Goal: Find specific page/section: Find specific page/section

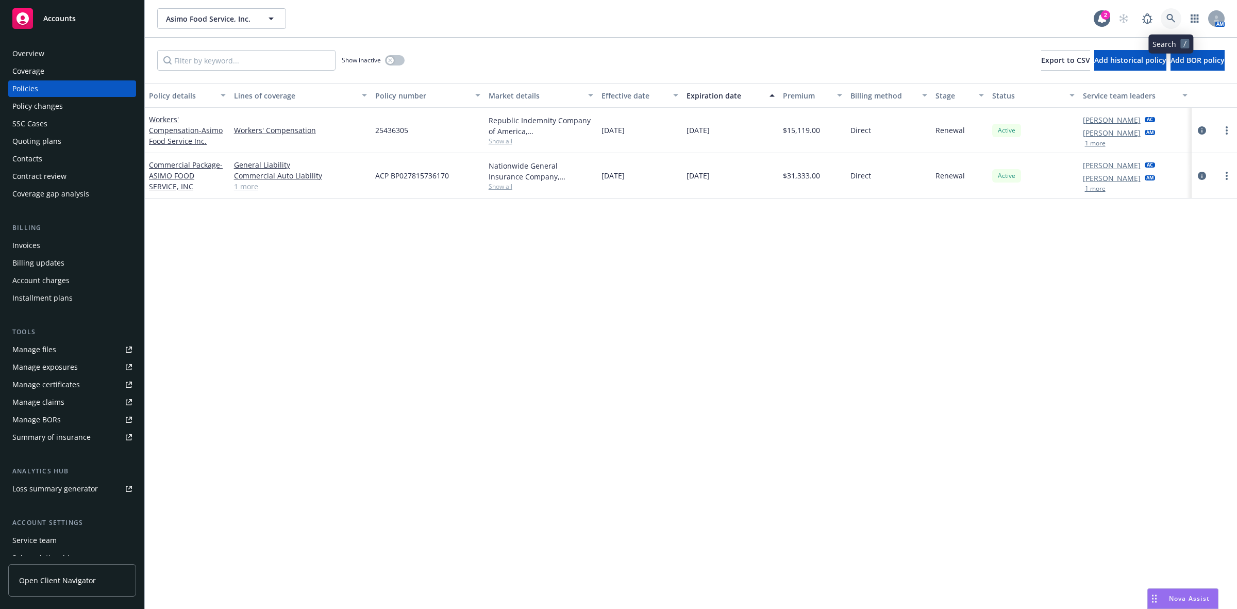
click at [1164, 18] on link at bounding box center [1170, 18] width 21 height 21
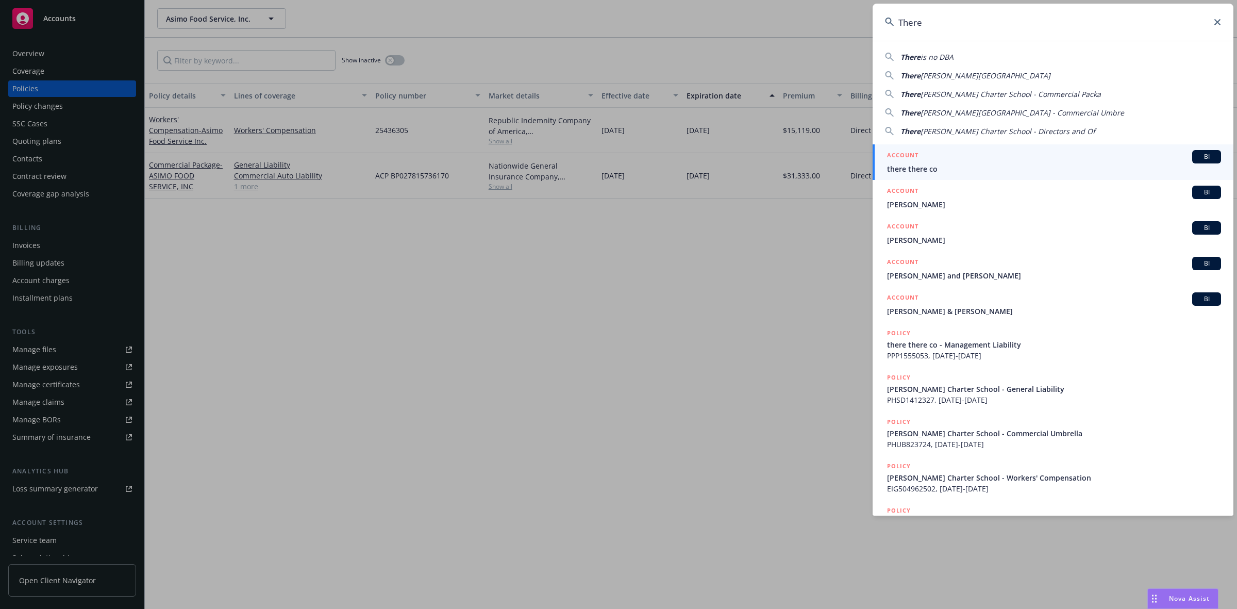
click at [985, 76] on span "[PERSON_NAME][GEOGRAPHIC_DATA]" at bounding box center [985, 76] width 130 height 10
type input "[PERSON_NAME] Charter School"
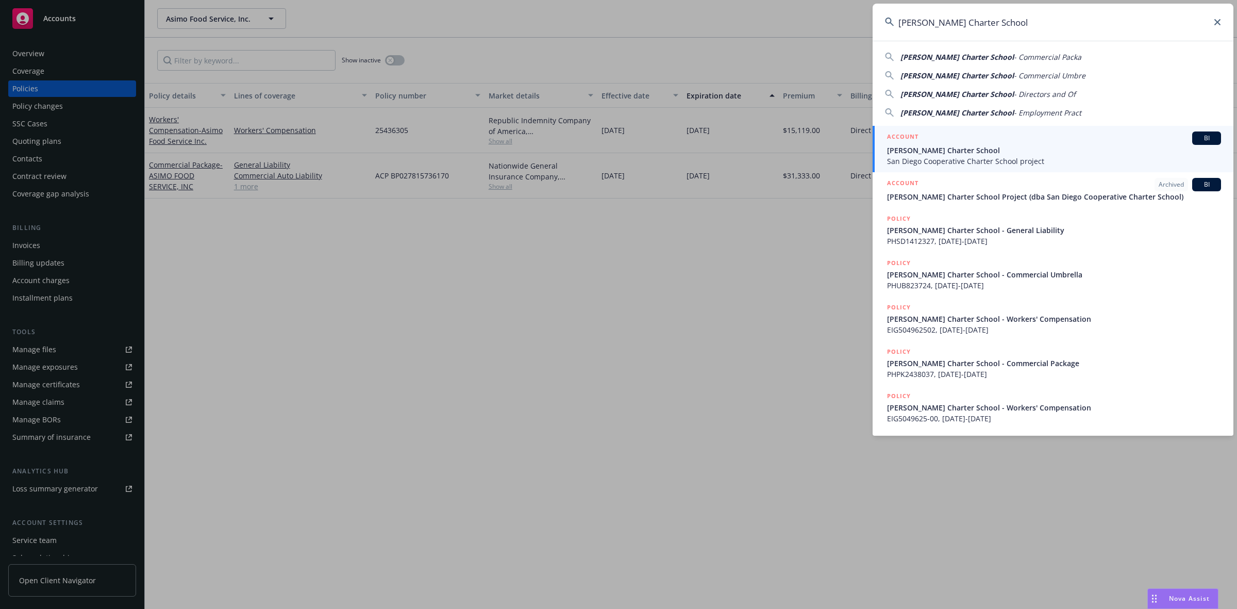
click at [993, 137] on div "ACCOUNT BI" at bounding box center [1054, 137] width 334 height 13
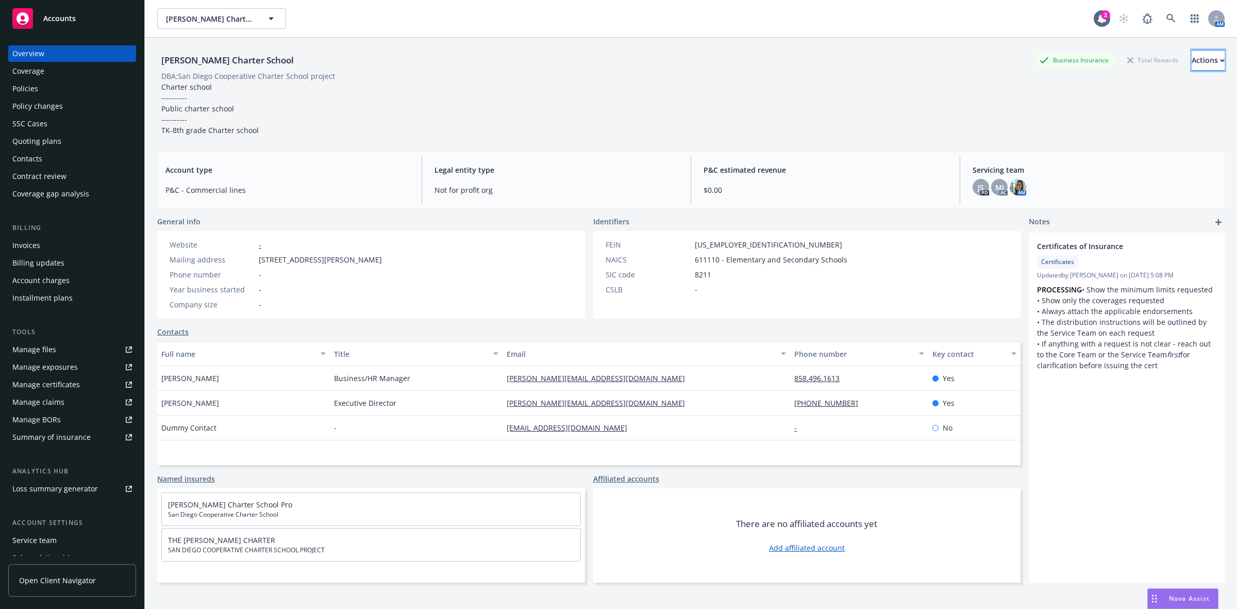
drag, startPoint x: 1176, startPoint y: 55, endPoint x: 1157, endPoint y: 68, distance: 22.6
click at [1191, 53] on div "Actions" at bounding box center [1207, 60] width 33 height 20
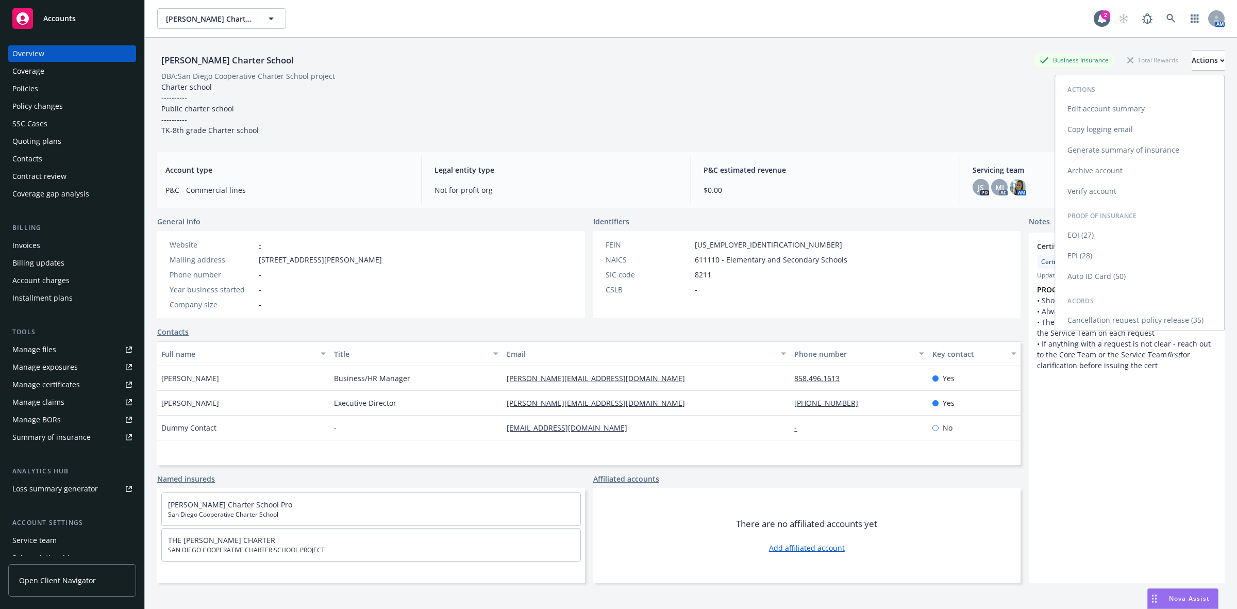
click at [1111, 127] on link "Copy logging email" at bounding box center [1139, 129] width 169 height 21
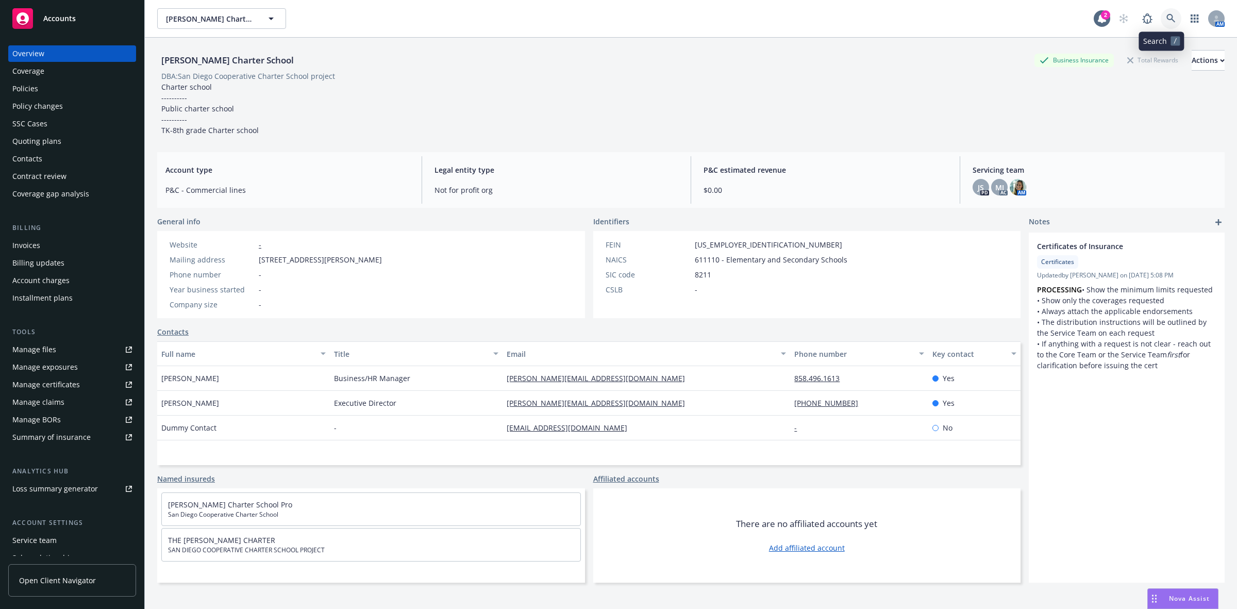
click at [1166, 18] on icon at bounding box center [1170, 18] width 9 height 9
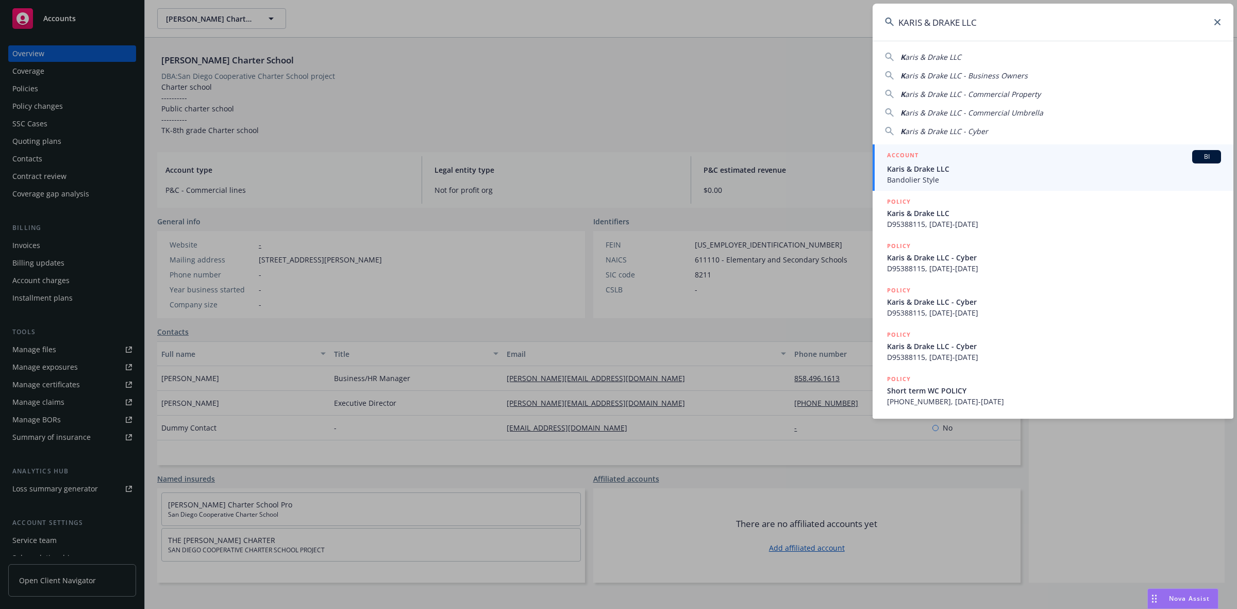
type input "KARIS & DRAKE LLC"
click at [941, 172] on span "Karis & Drake LLC" at bounding box center [1054, 168] width 334 height 11
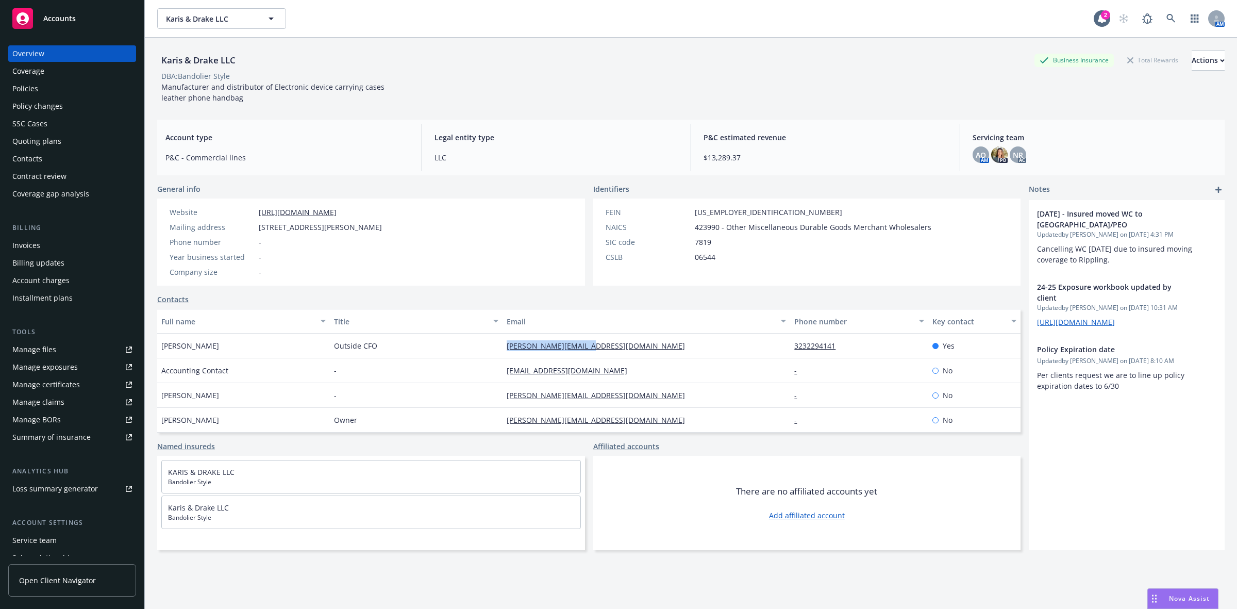
drag, startPoint x: 605, startPoint y: 339, endPoint x: 488, endPoint y: 357, distance: 118.3
click at [488, 357] on div "[PERSON_NAME] Outside CFO [PERSON_NAME][EMAIL_ADDRESS][DOMAIN_NAME] 3232294141 …" at bounding box center [588, 345] width 863 height 25
copy div "[PERSON_NAME][EMAIL_ADDRESS][DOMAIN_NAME]"
click at [1206, 57] on button "Actions" at bounding box center [1207, 60] width 33 height 21
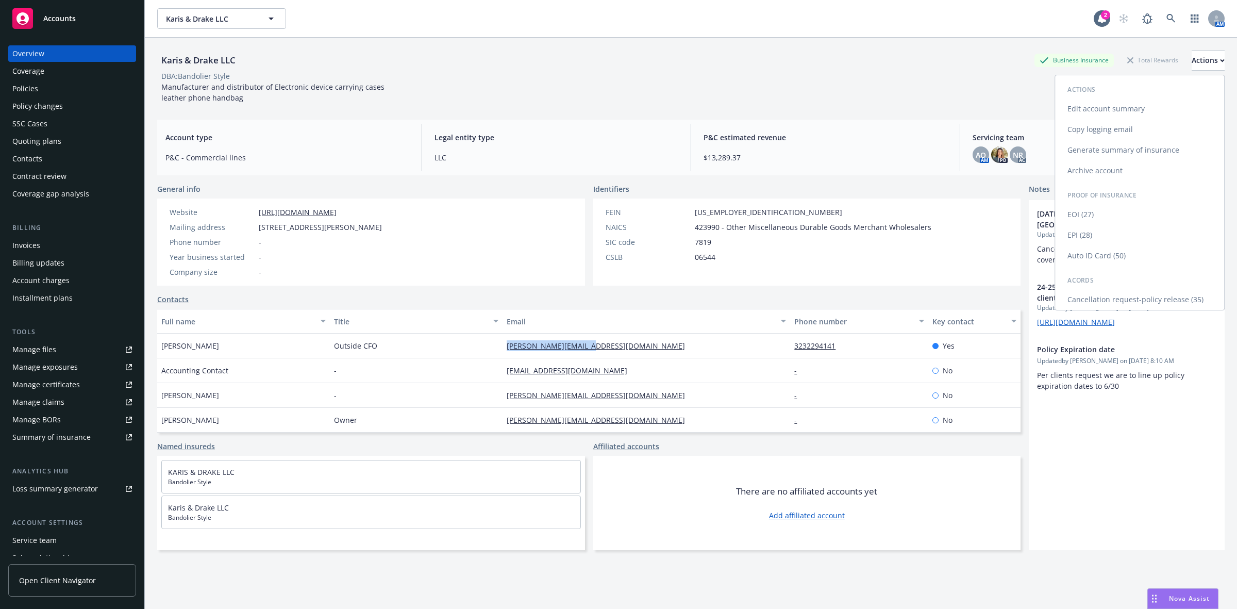
drag, startPoint x: 1111, startPoint y: 127, endPoint x: 1095, endPoint y: 132, distance: 16.6
click at [1110, 127] on link "Copy logging email" at bounding box center [1139, 129] width 169 height 21
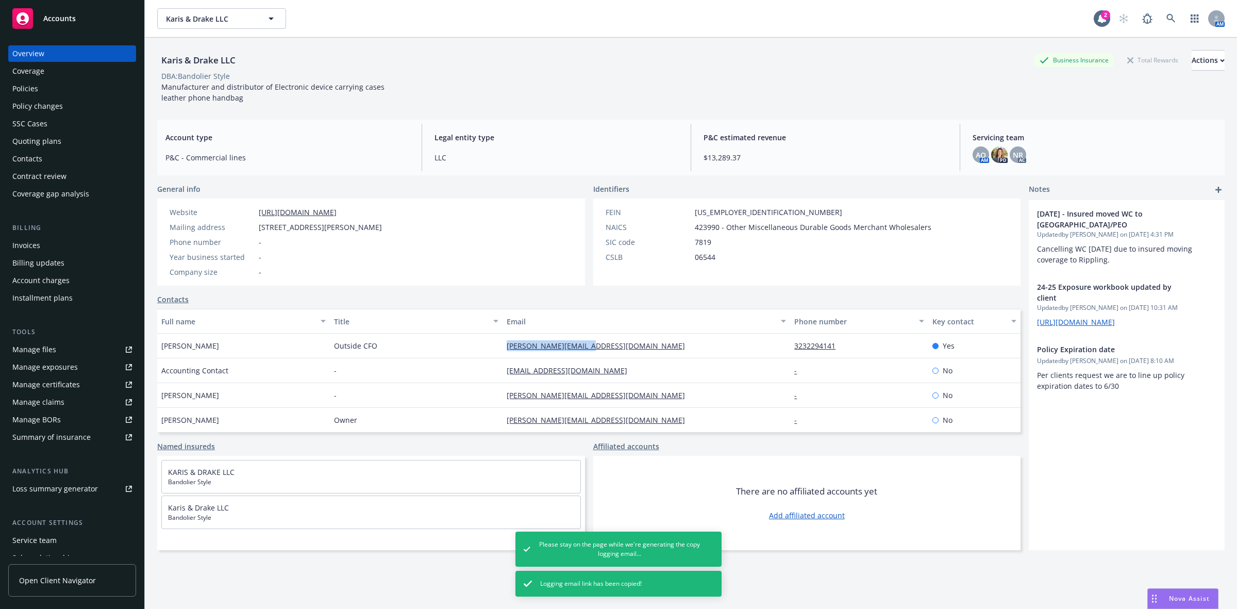
drag, startPoint x: 231, startPoint y: 44, endPoint x: 233, endPoint y: 54, distance: 10.1
click at [231, 44] on div "Karis & Drake LLC Business Insurance Total Rewards Actions DBA: Bandolier Style…" at bounding box center [690, 75] width 1067 height 74
drag, startPoint x: 241, startPoint y: 60, endPoint x: 150, endPoint y: 62, distance: 91.2
click at [150, 62] on div "Karis & Drake LLC Business Insurance Total Rewards Actions DBA: Bandolier Style…" at bounding box center [691, 342] width 1092 height 609
copy div "Karis & Drake LLC"
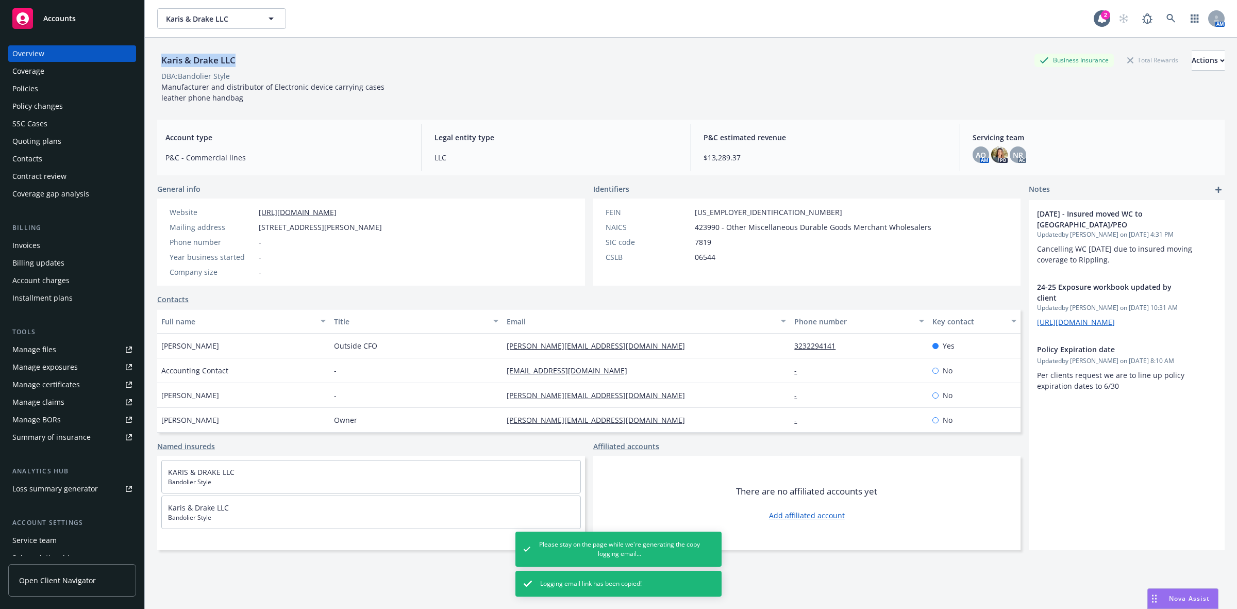
click at [201, 65] on div "Karis & Drake LLC" at bounding box center [198, 60] width 82 height 13
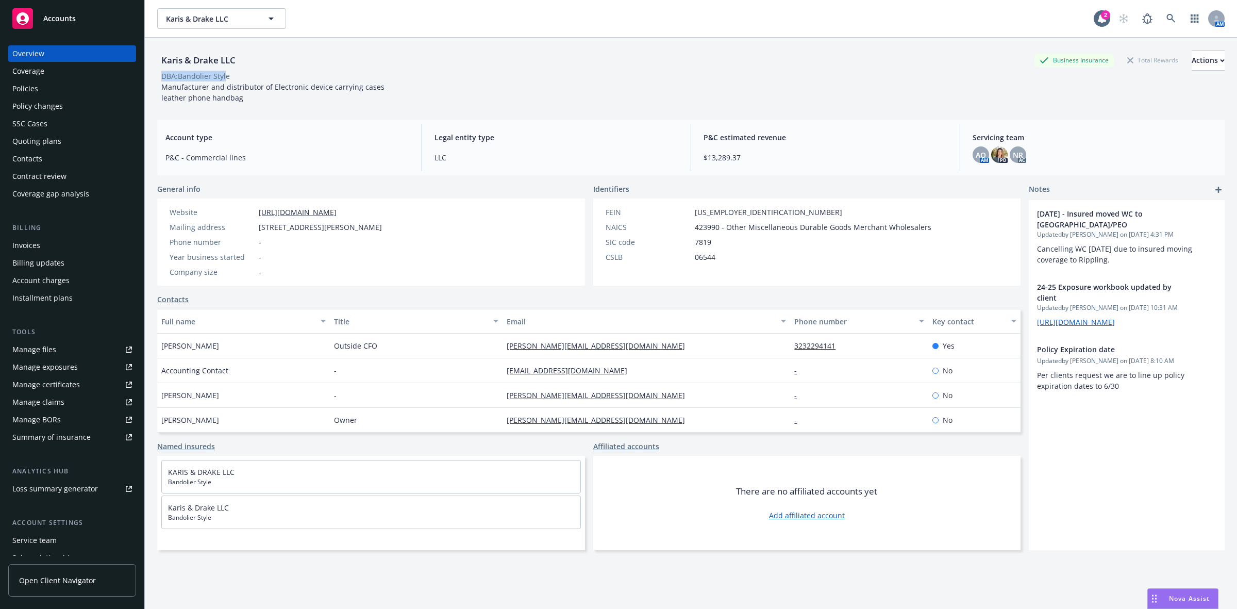
drag, startPoint x: 227, startPoint y: 76, endPoint x: 156, endPoint y: 76, distance: 71.1
click at [156, 76] on div "Karis & Drake LLC Business Insurance Total Rewards Actions DBA: Bandolier Style…" at bounding box center [691, 342] width 1092 height 609
click at [251, 76] on div "DBA: Bandolier Style" at bounding box center [690, 76] width 1067 height 11
drag, startPoint x: 232, startPoint y: 80, endPoint x: 161, endPoint y: 82, distance: 71.2
click at [161, 82] on div "Karis & Drake LLC Business Insurance Total Rewards Actions DBA: Bandolier Style…" at bounding box center [690, 76] width 1067 height 53
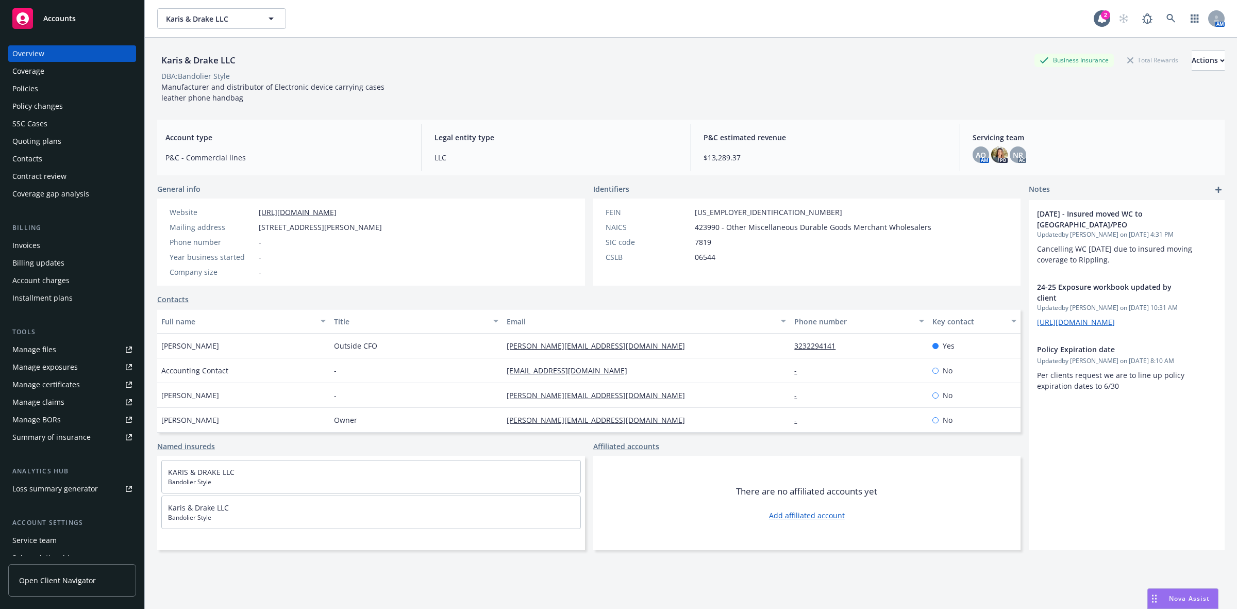
drag, startPoint x: 214, startPoint y: 78, endPoint x: 230, endPoint y: 78, distance: 16.0
click at [213, 78] on div "DBA: Bandolier Style" at bounding box center [195, 76] width 69 height 11
drag, startPoint x: 235, startPoint y: 76, endPoint x: 160, endPoint y: 76, distance: 75.2
click at [160, 76] on div "DBA: Bandolier Style" at bounding box center [690, 76] width 1067 height 11
copy div "DBA: Bandolier Style"
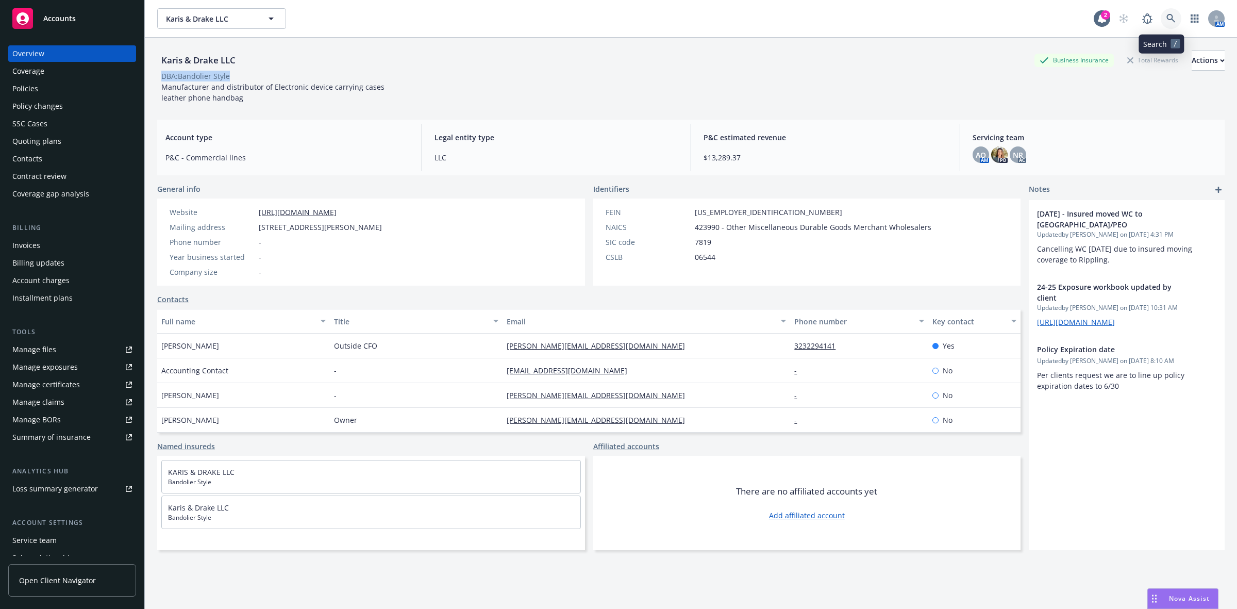
click at [1166, 18] on link at bounding box center [1170, 18] width 21 height 21
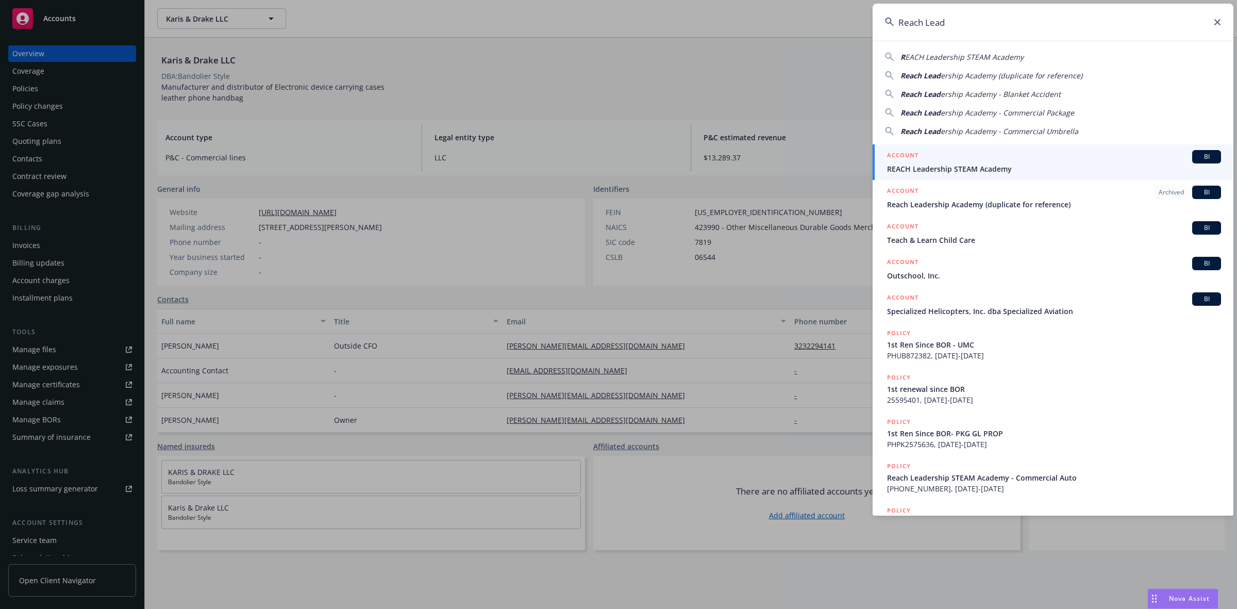
type input "Reach Lead"
click at [954, 159] on div "ACCOUNT BI" at bounding box center [1054, 156] width 334 height 13
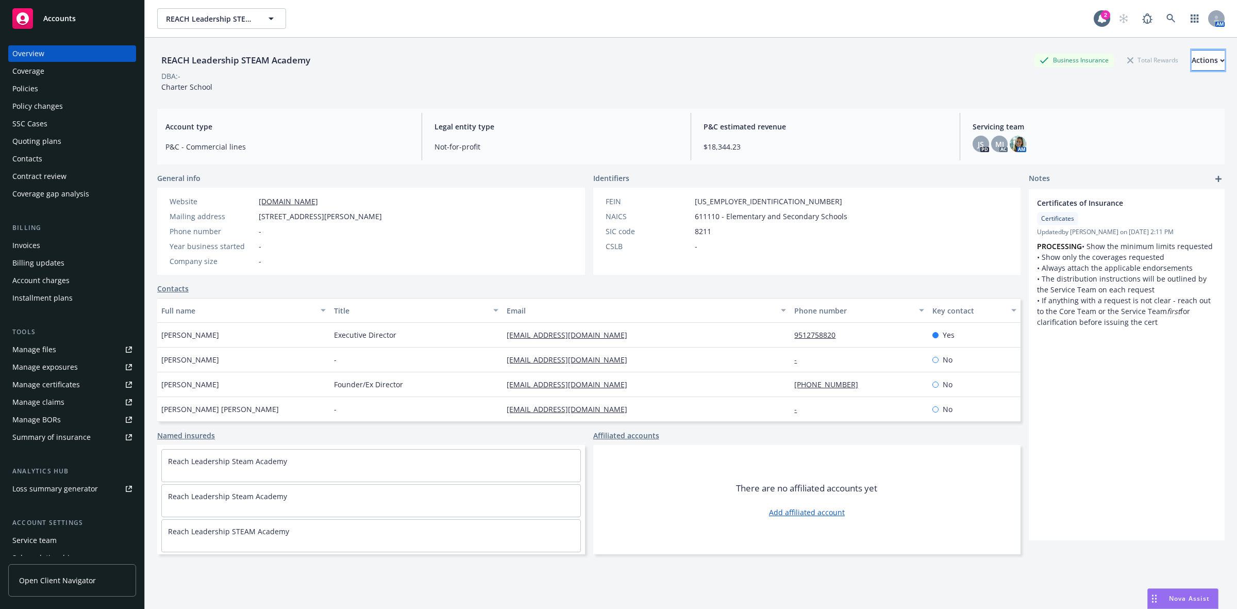
click at [1191, 64] on button "Actions" at bounding box center [1207, 60] width 33 height 21
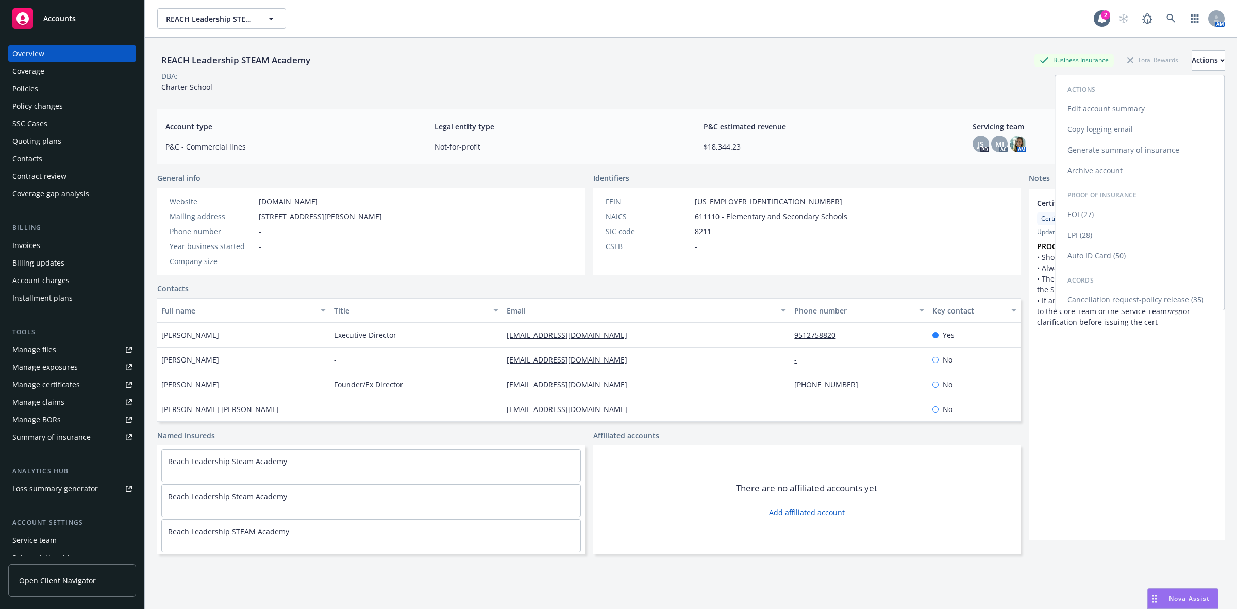
click at [1101, 109] on link "Edit account summary" at bounding box center [1139, 108] width 169 height 21
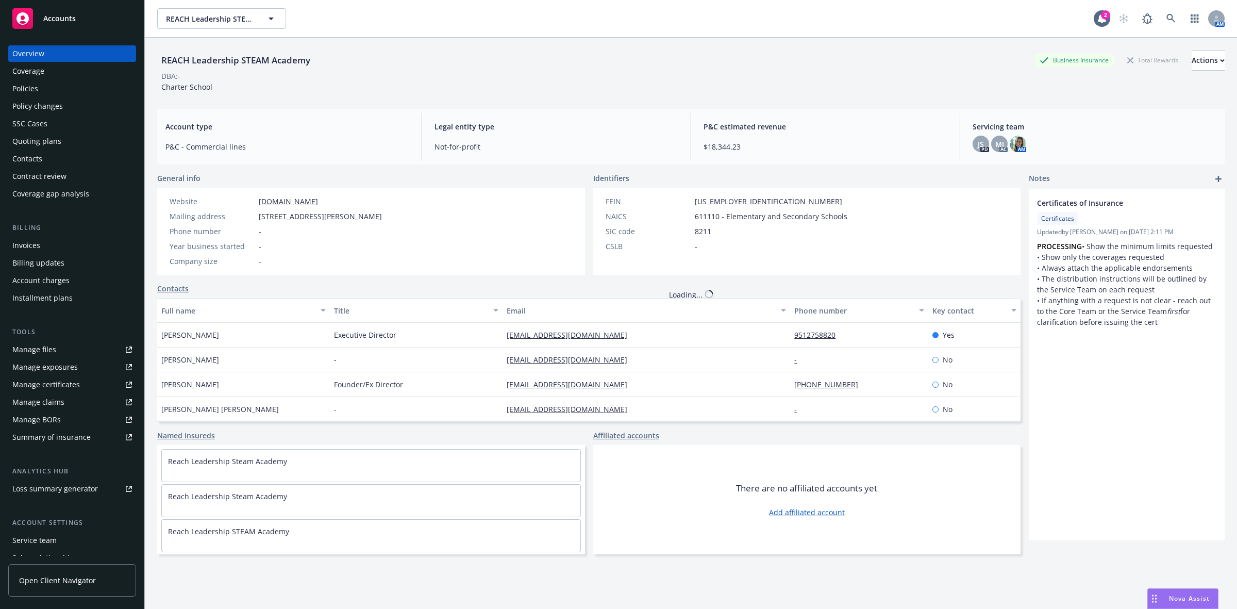
select select "US"
select select "Not-for-profit"
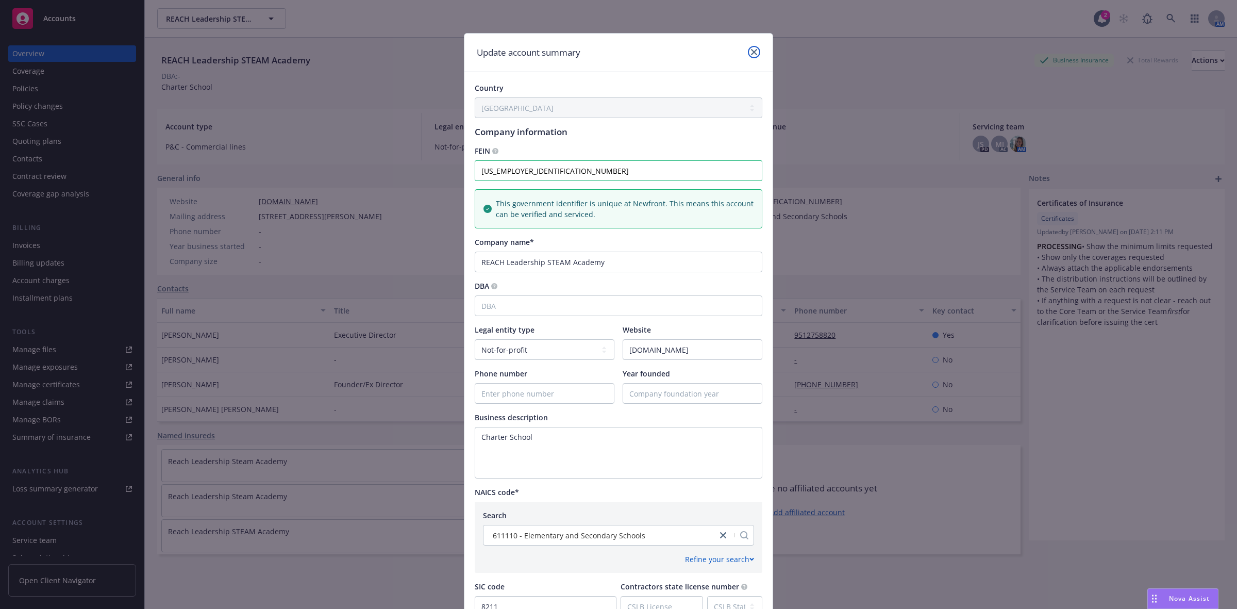
click at [748, 48] on link "close" at bounding box center [754, 52] width 12 height 12
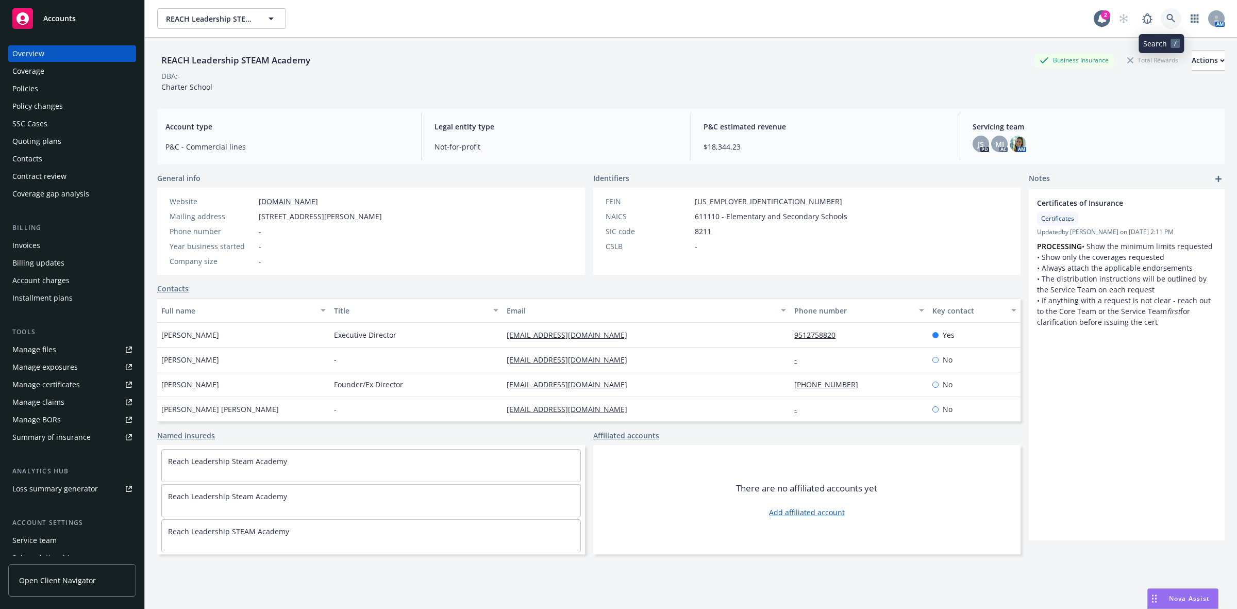
click at [1160, 19] on link at bounding box center [1170, 18] width 21 height 21
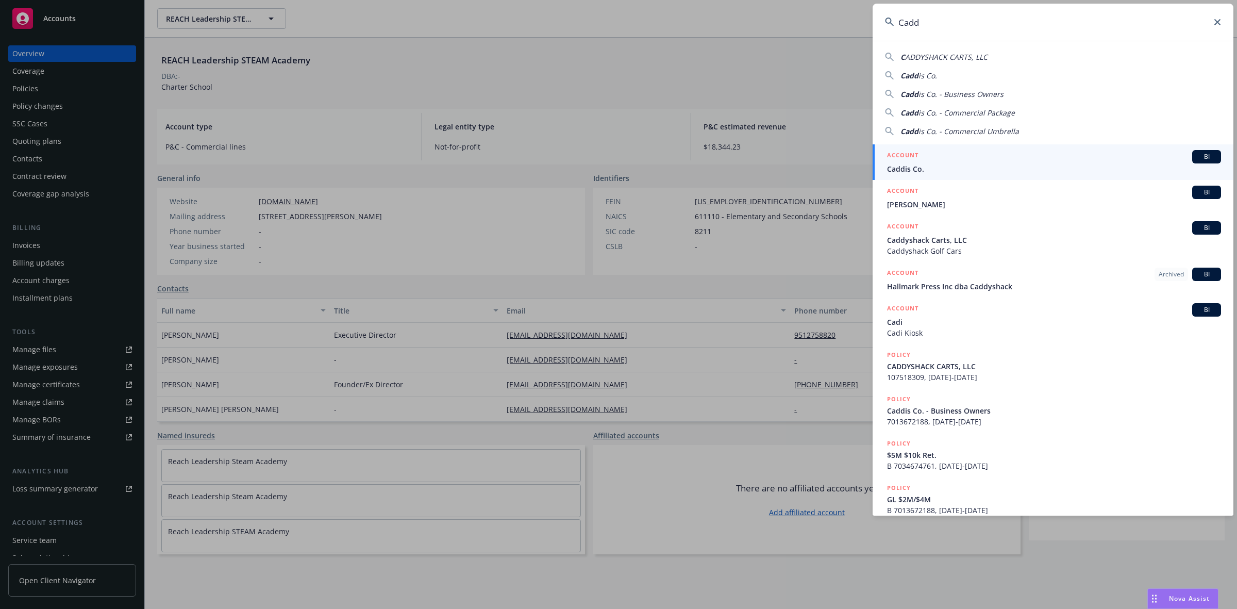
type input "Cadd"
click at [952, 157] on div "ACCOUNT BI" at bounding box center [1054, 156] width 334 height 13
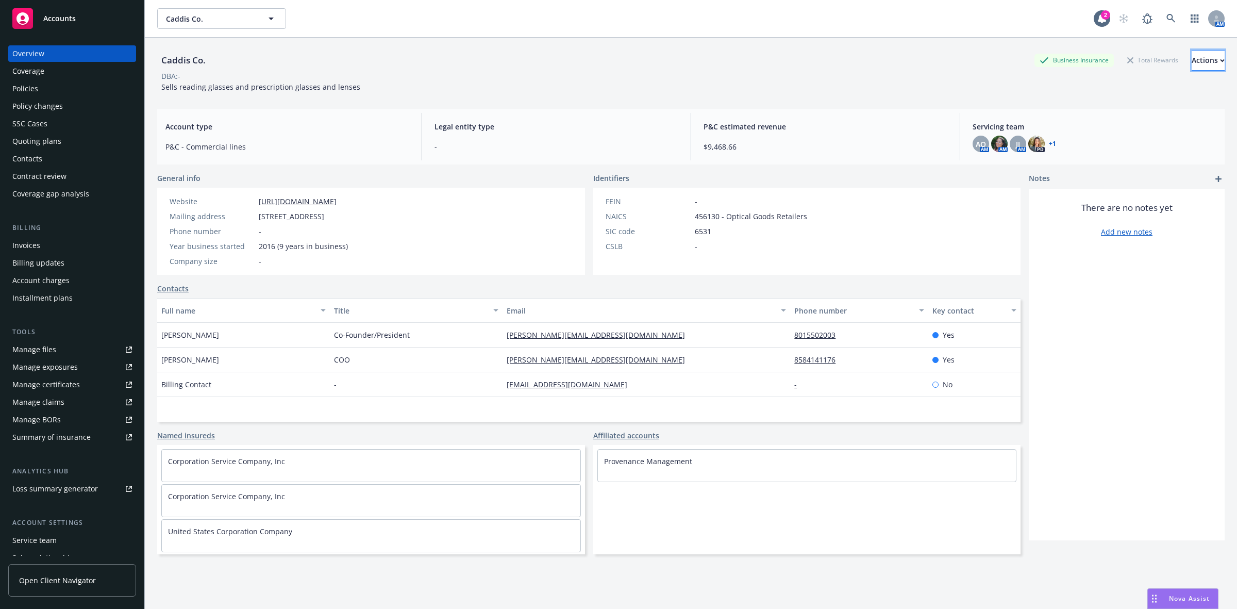
click at [1191, 57] on div "Actions" at bounding box center [1207, 60] width 33 height 20
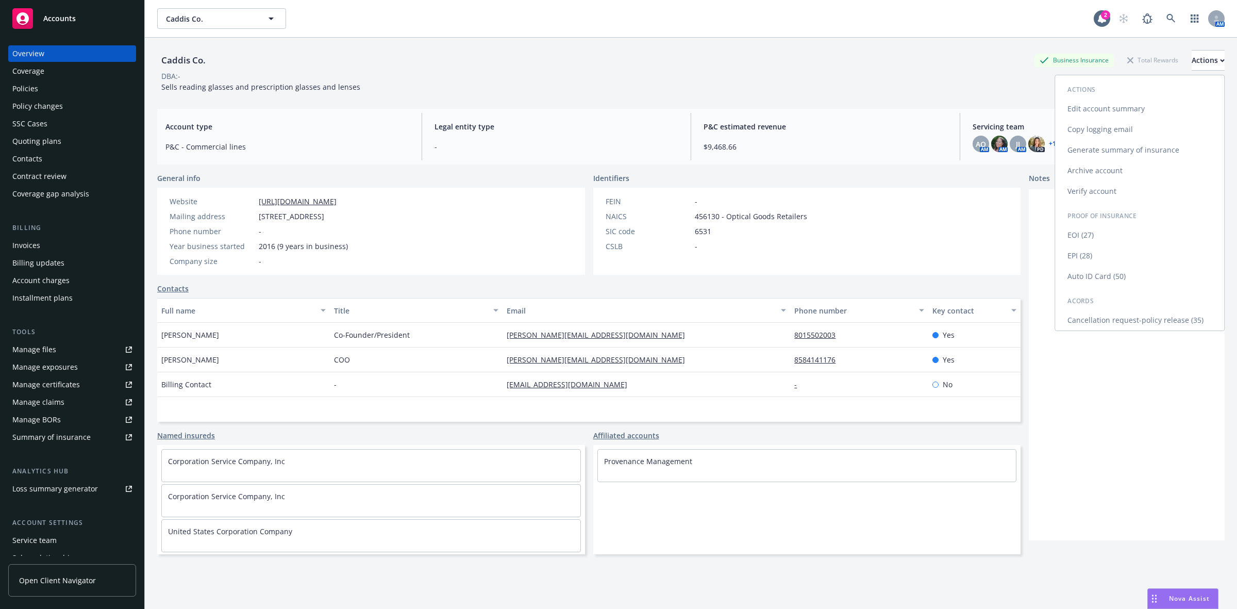
click at [1088, 125] on link "Copy logging email" at bounding box center [1139, 129] width 169 height 21
